Goal: Information Seeking & Learning: Compare options

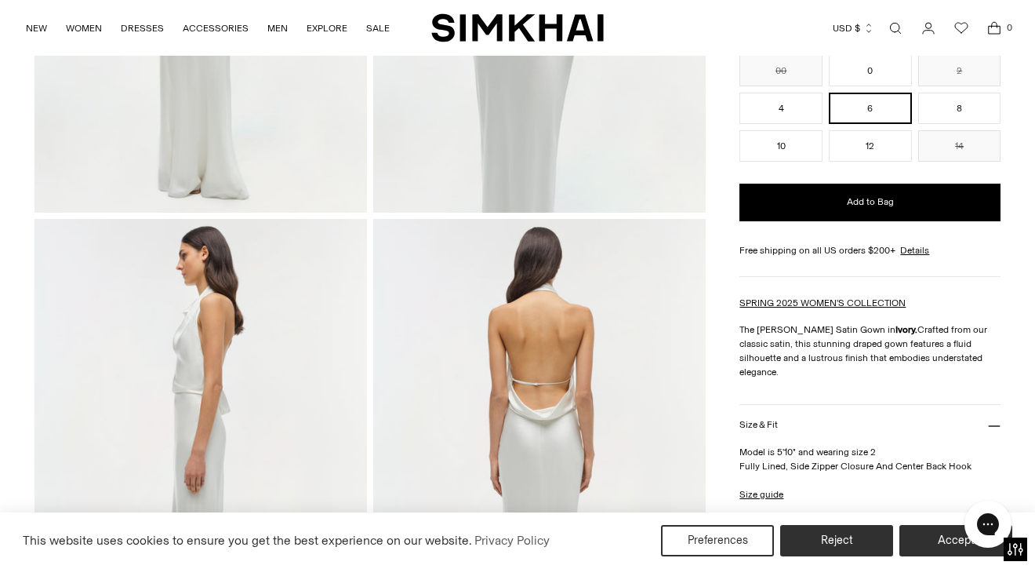
scroll to position [314, 0]
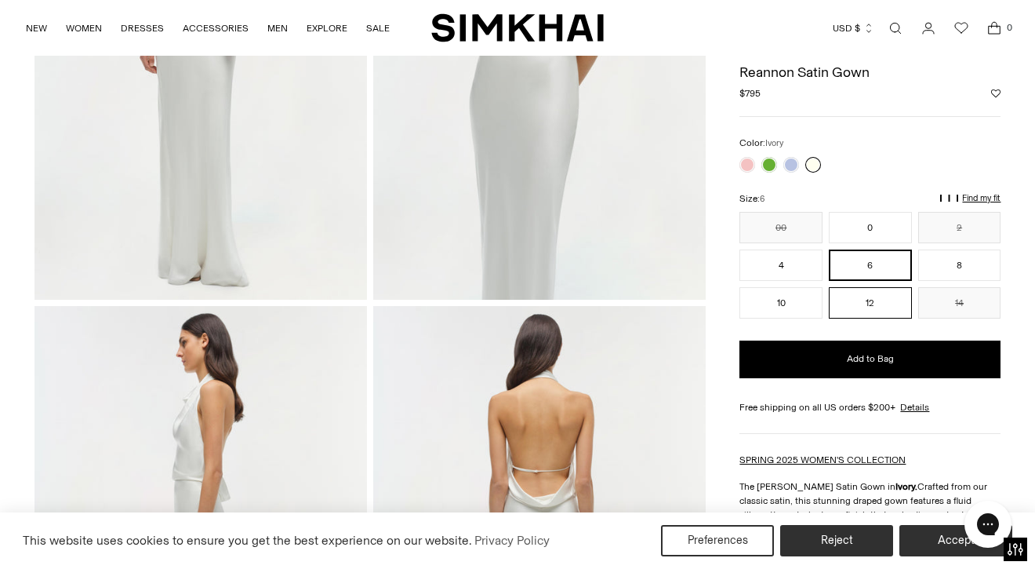
click at [874, 304] on button "12" at bounding box center [870, 302] width 83 height 31
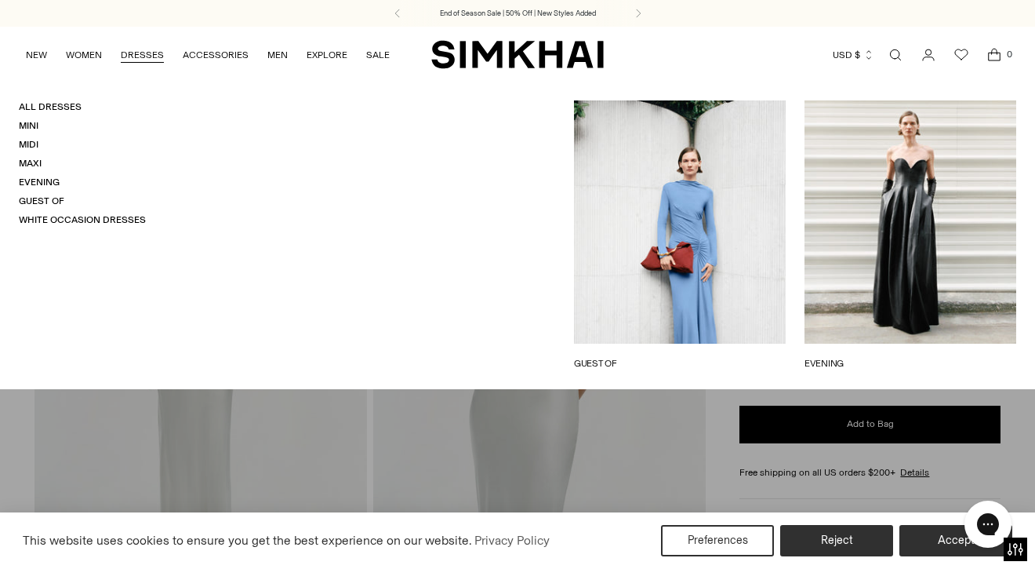
click at [95, 226] on h4 "White Occasion Dresses" at bounding box center [82, 219] width 127 height 13
click at [88, 222] on link "White Occasion Dresses" at bounding box center [82, 219] width 127 height 11
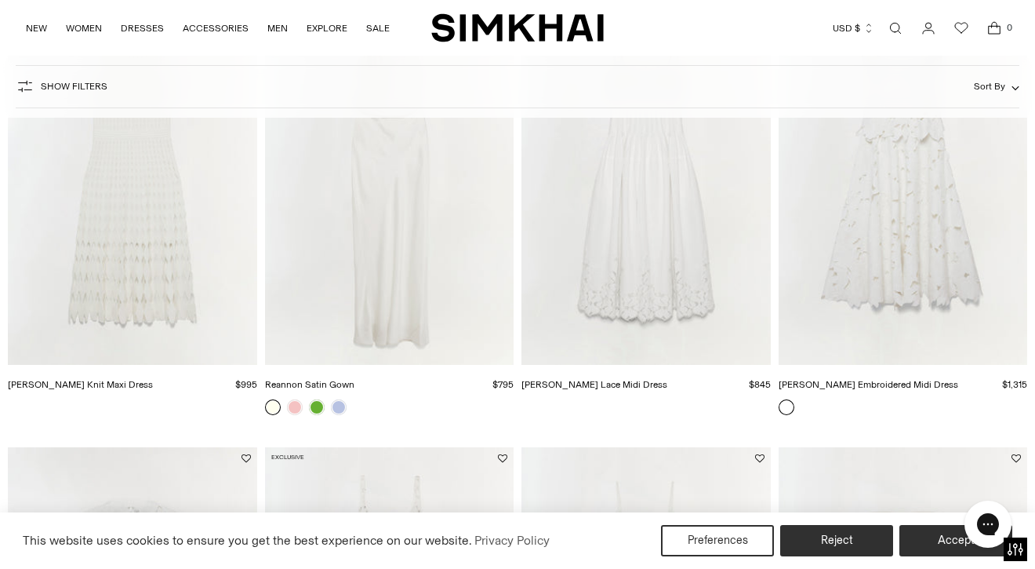
scroll to position [229, 0]
click at [0, 0] on img "Audrey Embroidered Midi Dress" at bounding box center [0, 0] width 0 height 0
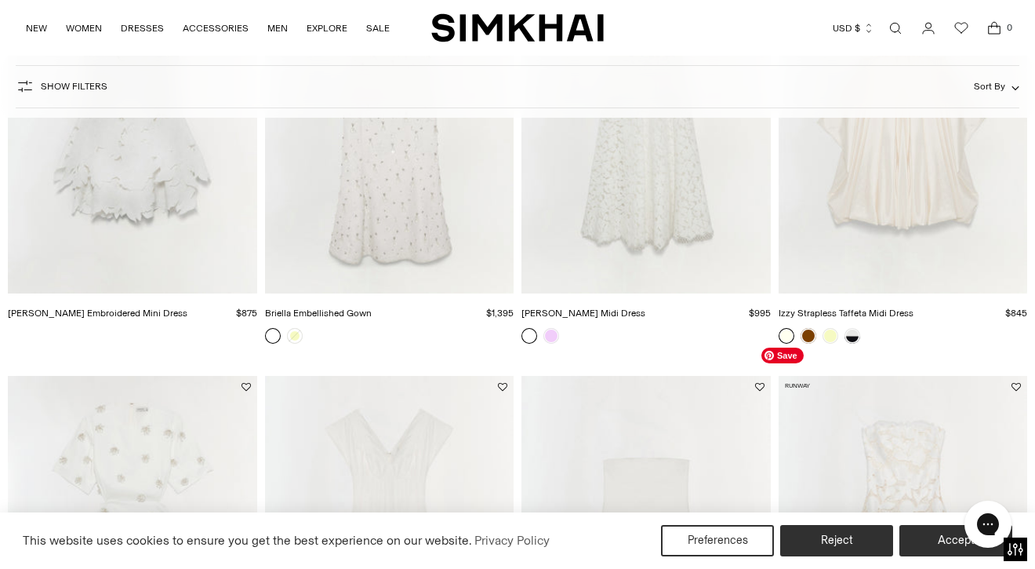
scroll to position [640, 0]
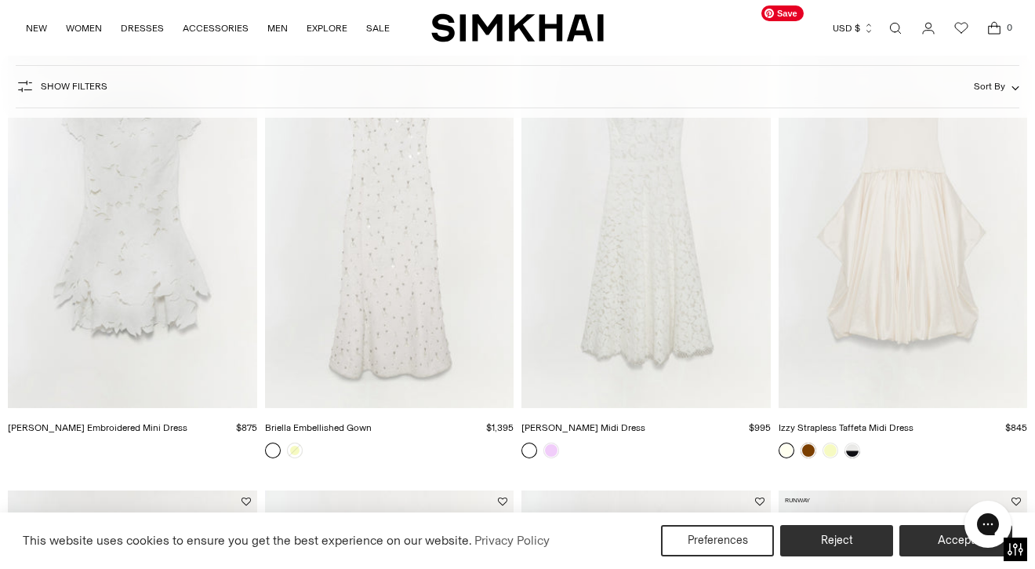
click at [0, 0] on img "Izzy Strapless Taffeta Midi Dress" at bounding box center [0, 0] width 0 height 0
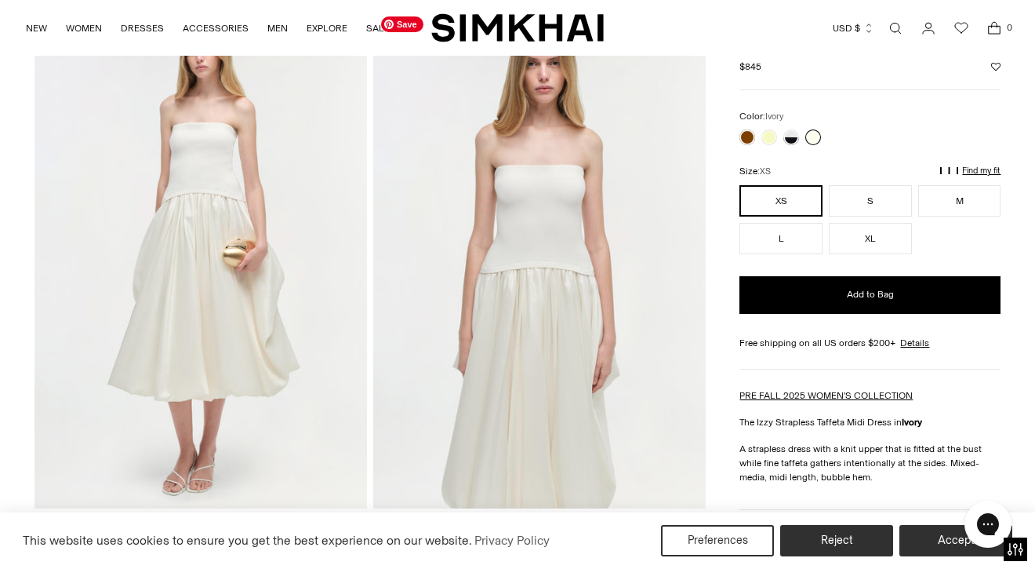
scroll to position [106, 0]
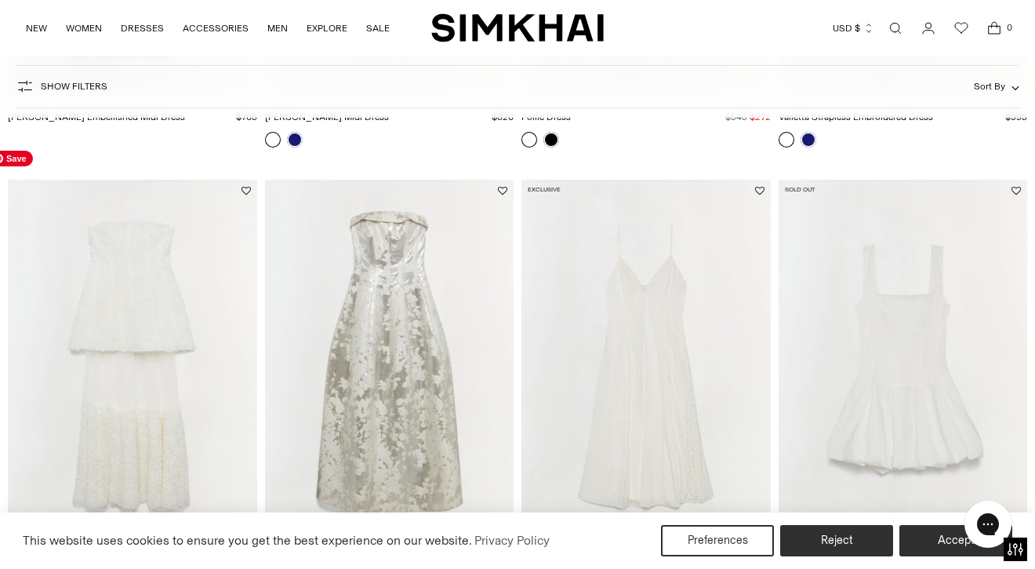
scroll to position [1425, 0]
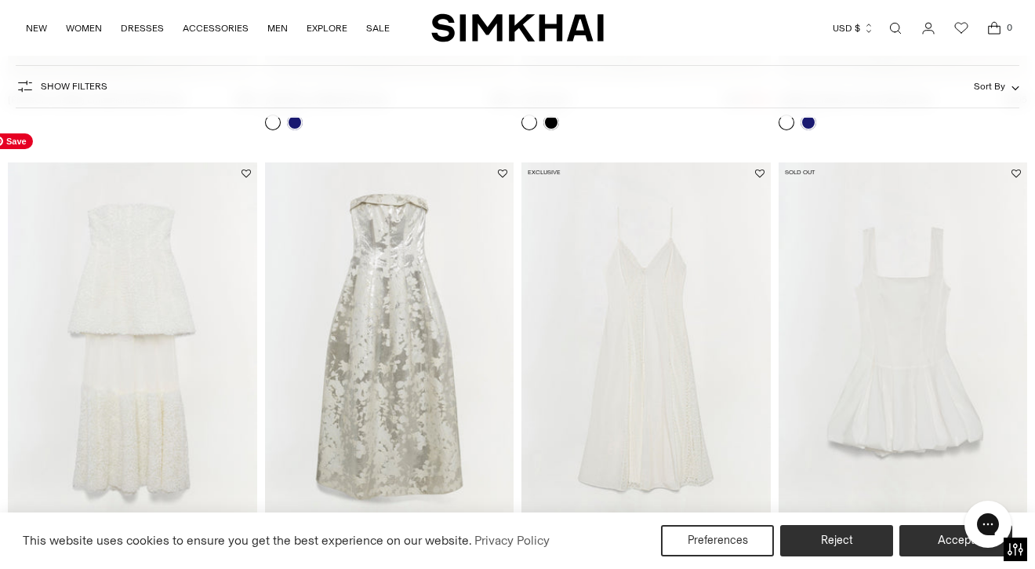
click at [0, 0] on img "Marella Dress" at bounding box center [0, 0] width 0 height 0
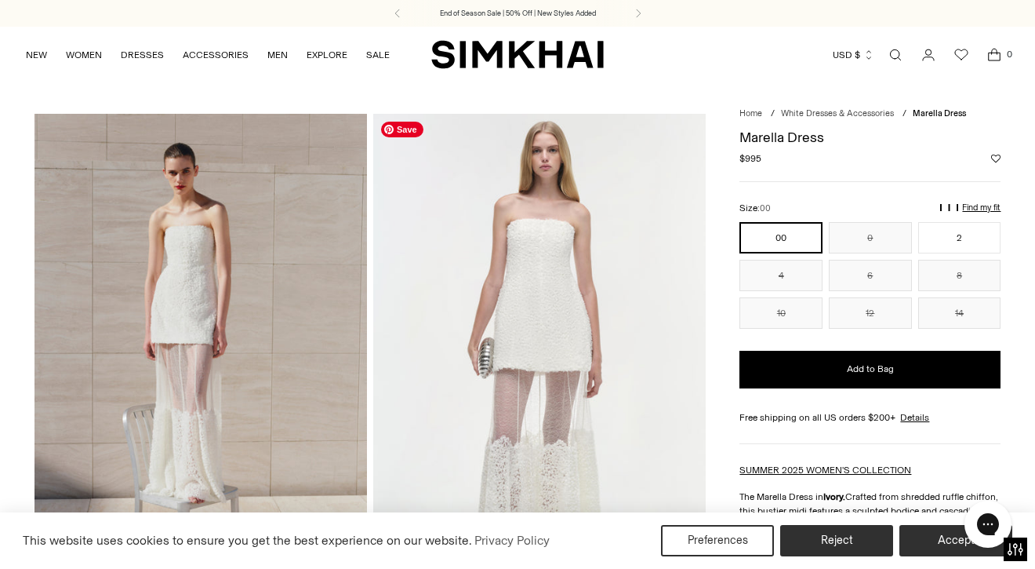
scroll to position [316, 0]
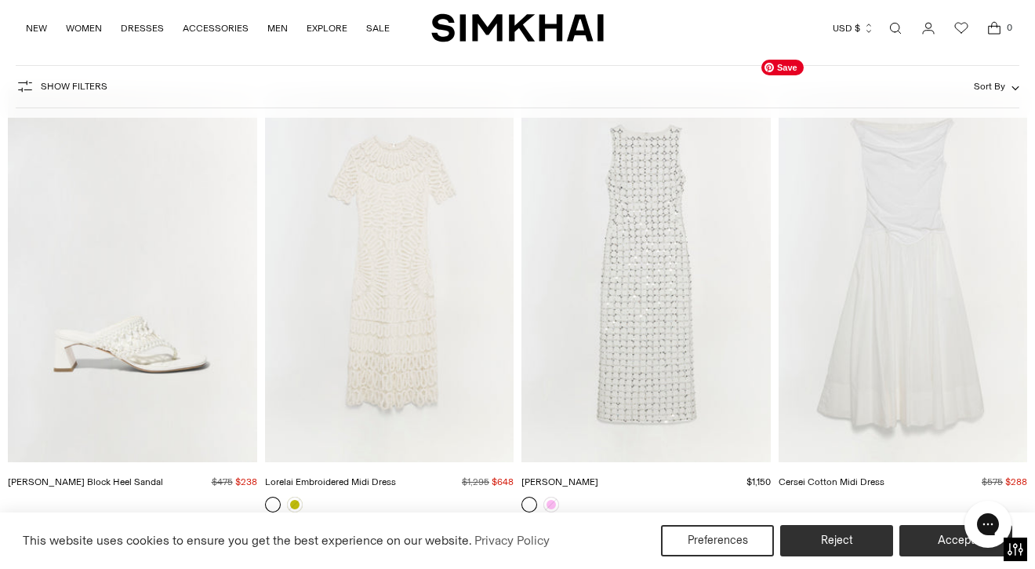
scroll to position [2857, 0]
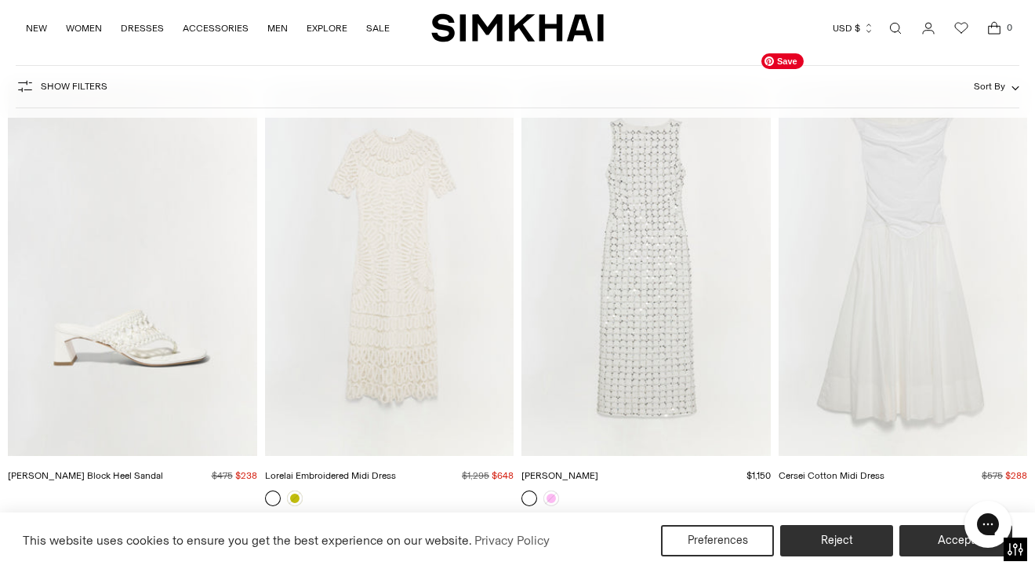
click at [0, 0] on img "Cersei Cotton Midi Dress" at bounding box center [0, 0] width 0 height 0
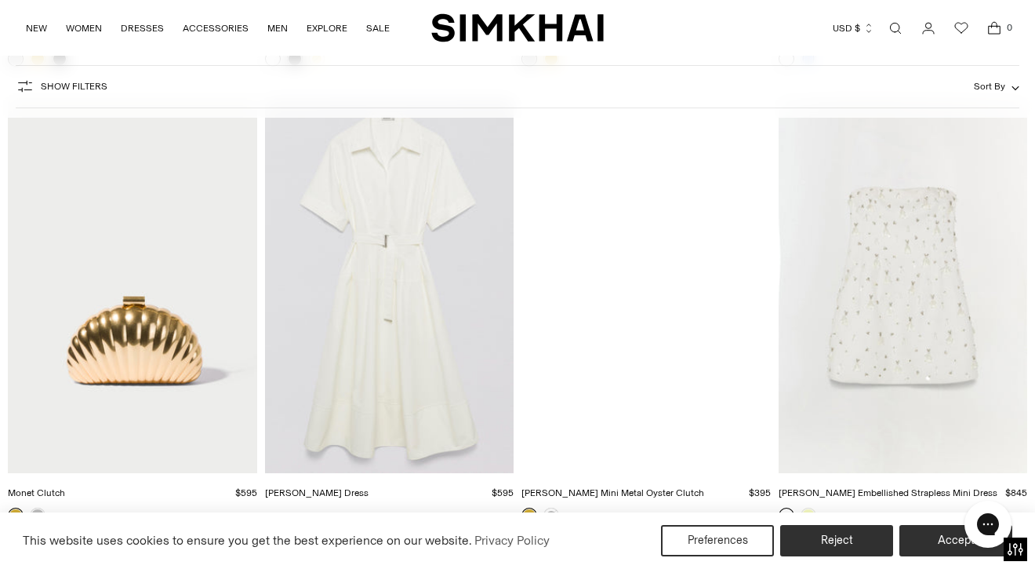
scroll to position [6221, 0]
